Goal: Transaction & Acquisition: Purchase product/service

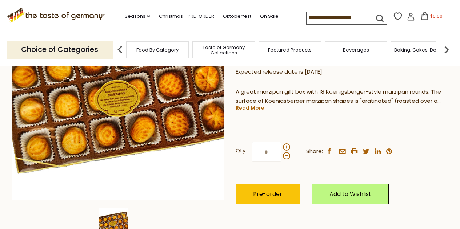
scroll to position [116, 0]
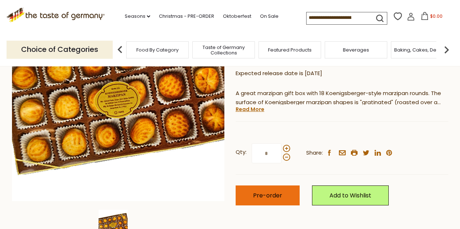
click at [257, 197] on span "Pre-order" at bounding box center [267, 196] width 29 height 8
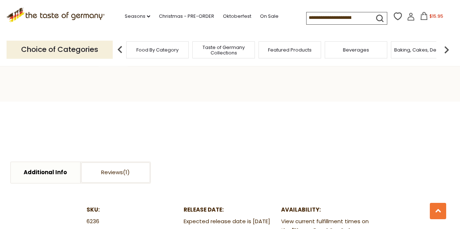
scroll to position [289, 0]
click at [430, 15] on span "$15.95" at bounding box center [436, 16] width 14 height 6
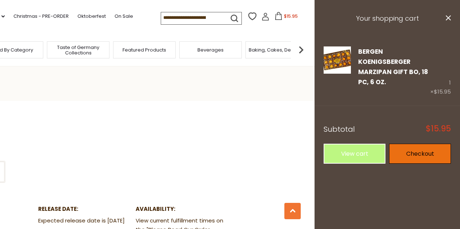
click at [432, 153] on link "Checkout" at bounding box center [420, 154] width 62 height 20
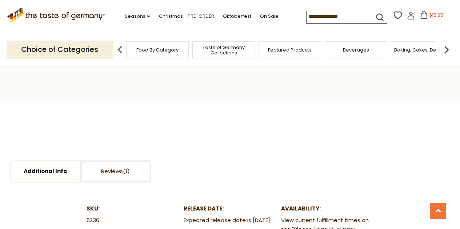
scroll to position [289, 0]
click at [327, 20] on input at bounding box center [337, 16] width 61 height 10
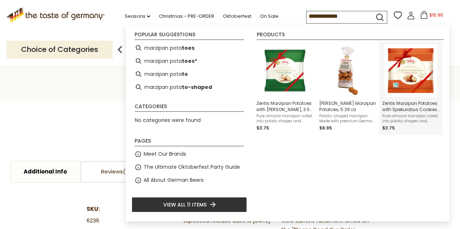
type input "**********"
click at [404, 105] on span "Zentis Marzipan Potatoes with Spekulatius Cookies and Spices, 3.5 oz." at bounding box center [410, 106] width 57 height 12
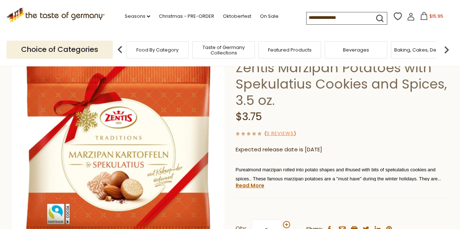
scroll to position [72, 0]
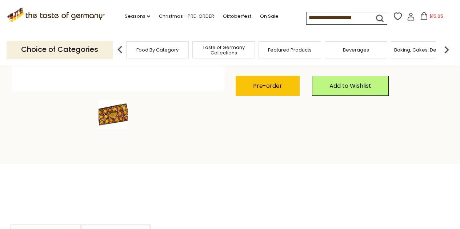
scroll to position [224, 0]
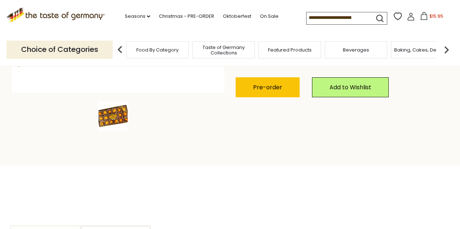
click at [340, 21] on input at bounding box center [337, 17] width 61 height 10
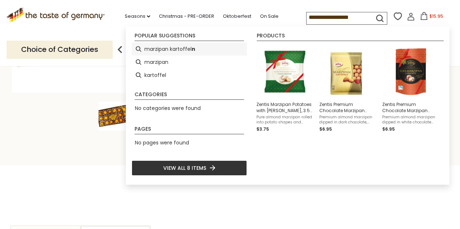
click at [176, 48] on li "marzipan kartoffel n" at bounding box center [189, 49] width 115 height 13
type input "**********"
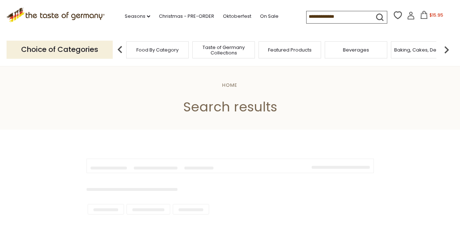
type input "**********"
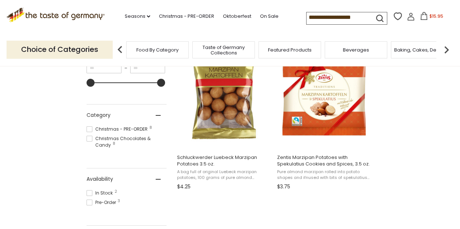
scroll to position [179, 0]
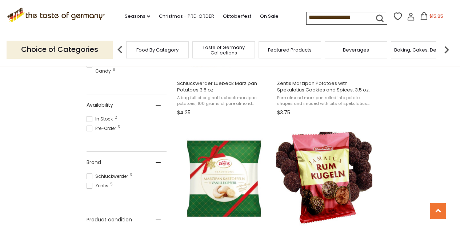
scroll to position [237, 0]
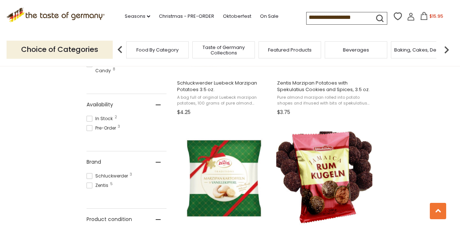
click at [213, 84] on span "Schluckwerder Luebeck Marzipan Potatoes 3.5 oz." at bounding box center [224, 86] width 94 height 13
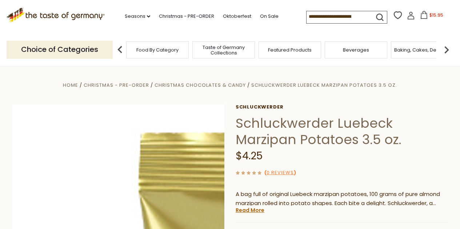
click at [28, 177] on img at bounding box center [118, 210] width 213 height 213
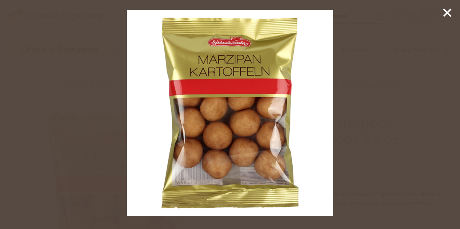
click at [448, 16] on icon at bounding box center [447, 12] width 11 height 11
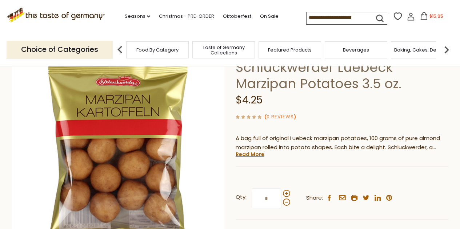
scroll to position [121, 0]
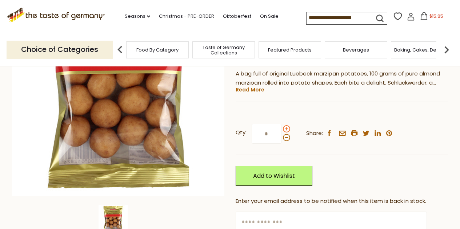
click at [285, 129] on span at bounding box center [286, 128] width 7 height 7
click at [281, 129] on input "*" at bounding box center [267, 134] width 30 height 20
type input "*"
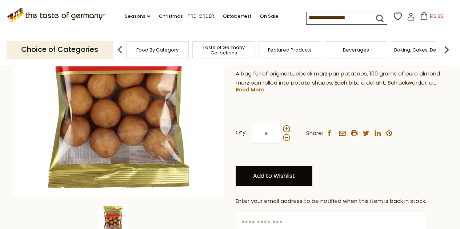
click at [272, 177] on link "Add to Wishlist" at bounding box center [274, 176] width 77 height 20
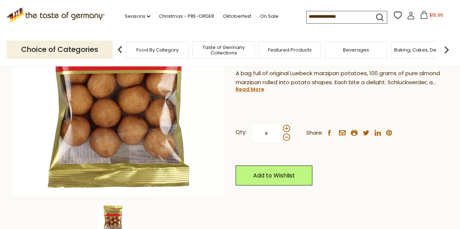
scroll to position [121, 0]
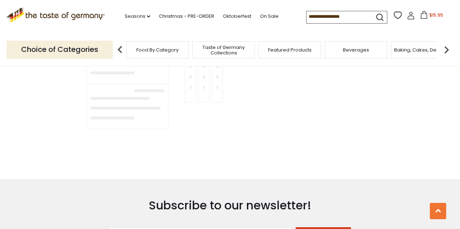
type input "**********"
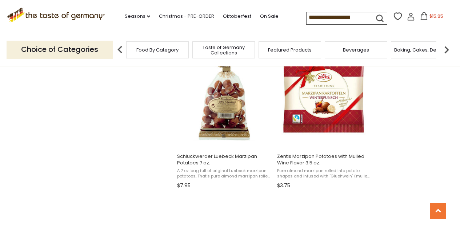
scroll to position [504, 0]
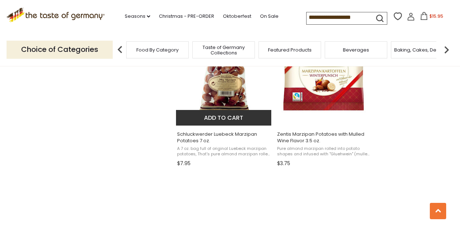
click at [222, 119] on button "Add to cart" at bounding box center [224, 118] width 96 height 16
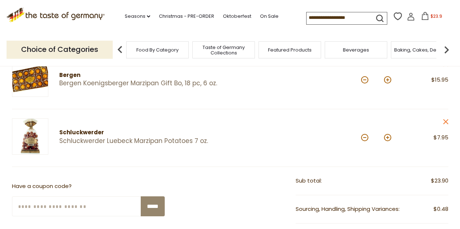
scroll to position [109, 0]
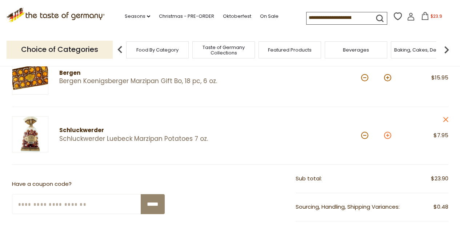
click at [387, 134] on button at bounding box center [387, 135] width 7 height 7
type input "*"
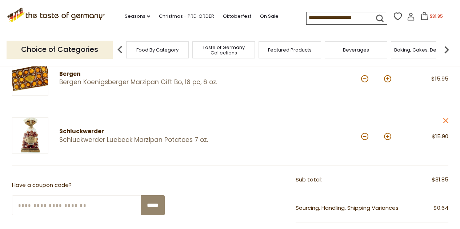
scroll to position [114, 0]
